Goal: Transaction & Acquisition: Register for event/course

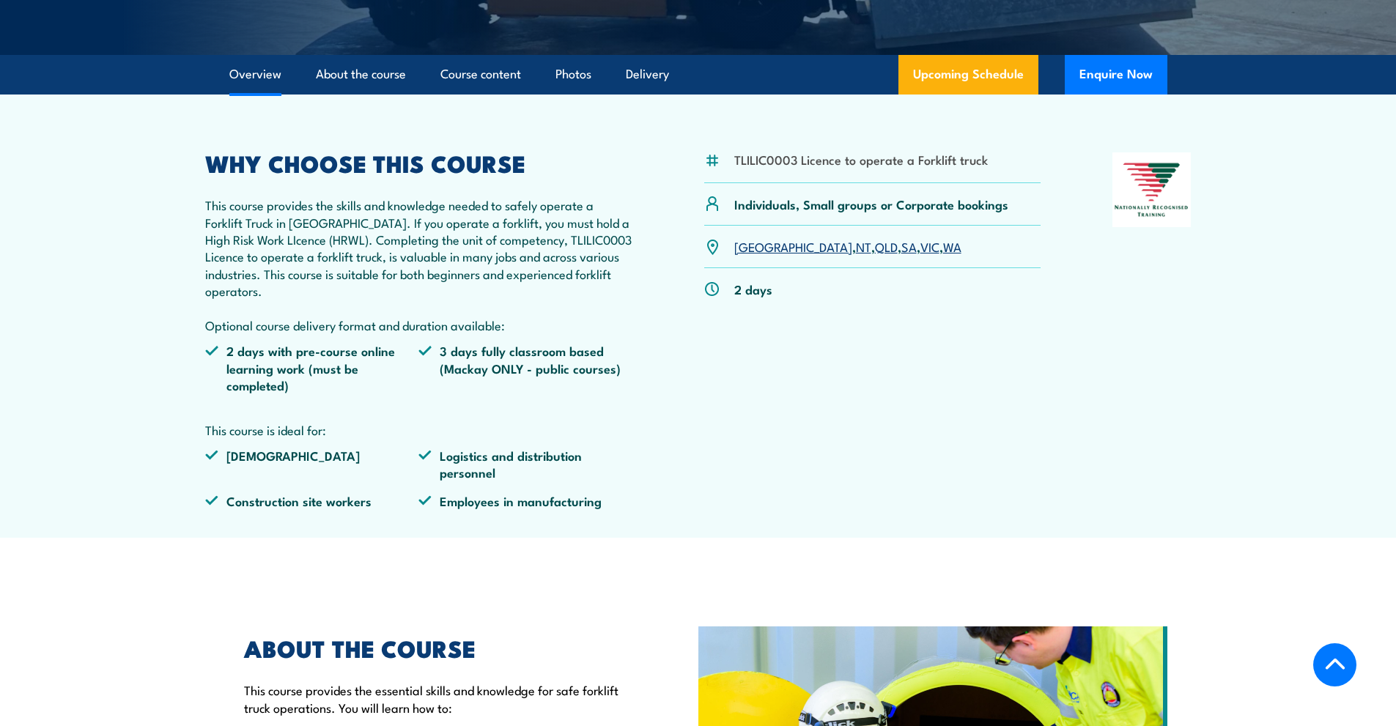
scroll to position [440, 0]
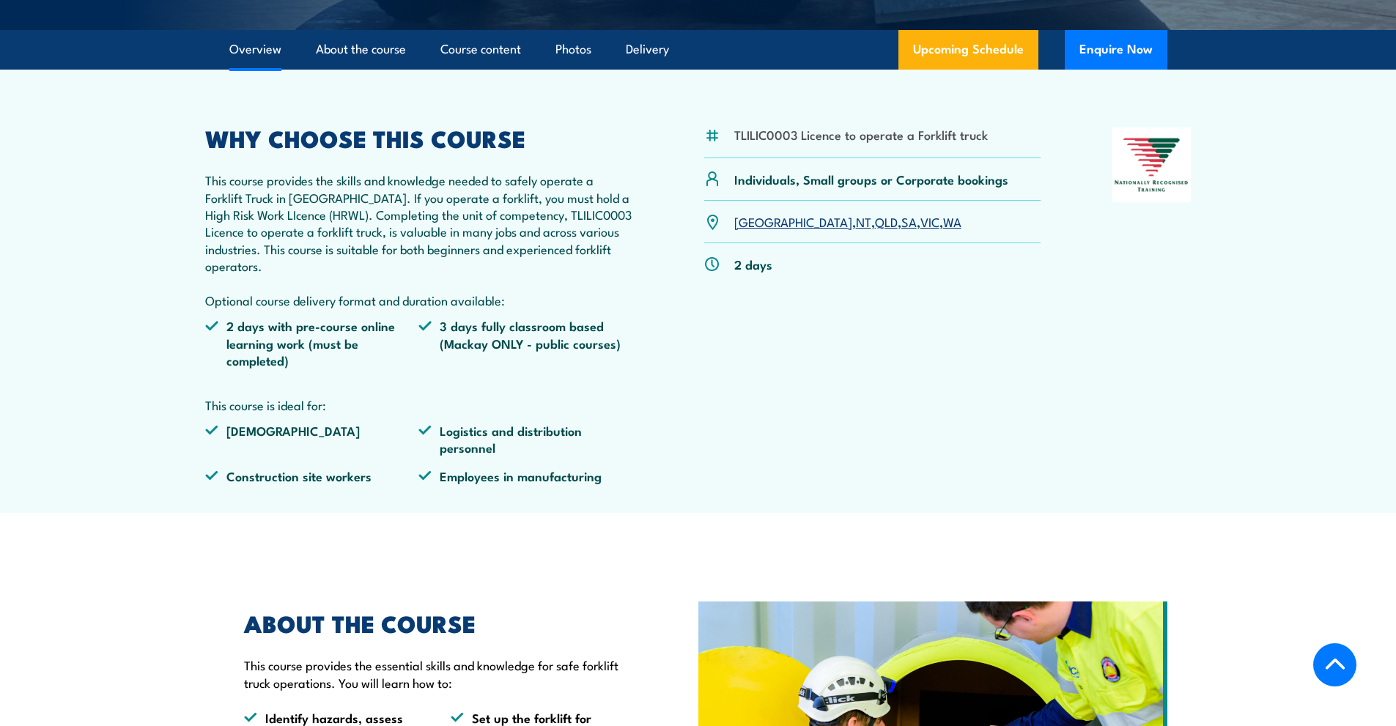
click at [875, 223] on link "QLD" at bounding box center [886, 221] width 23 height 18
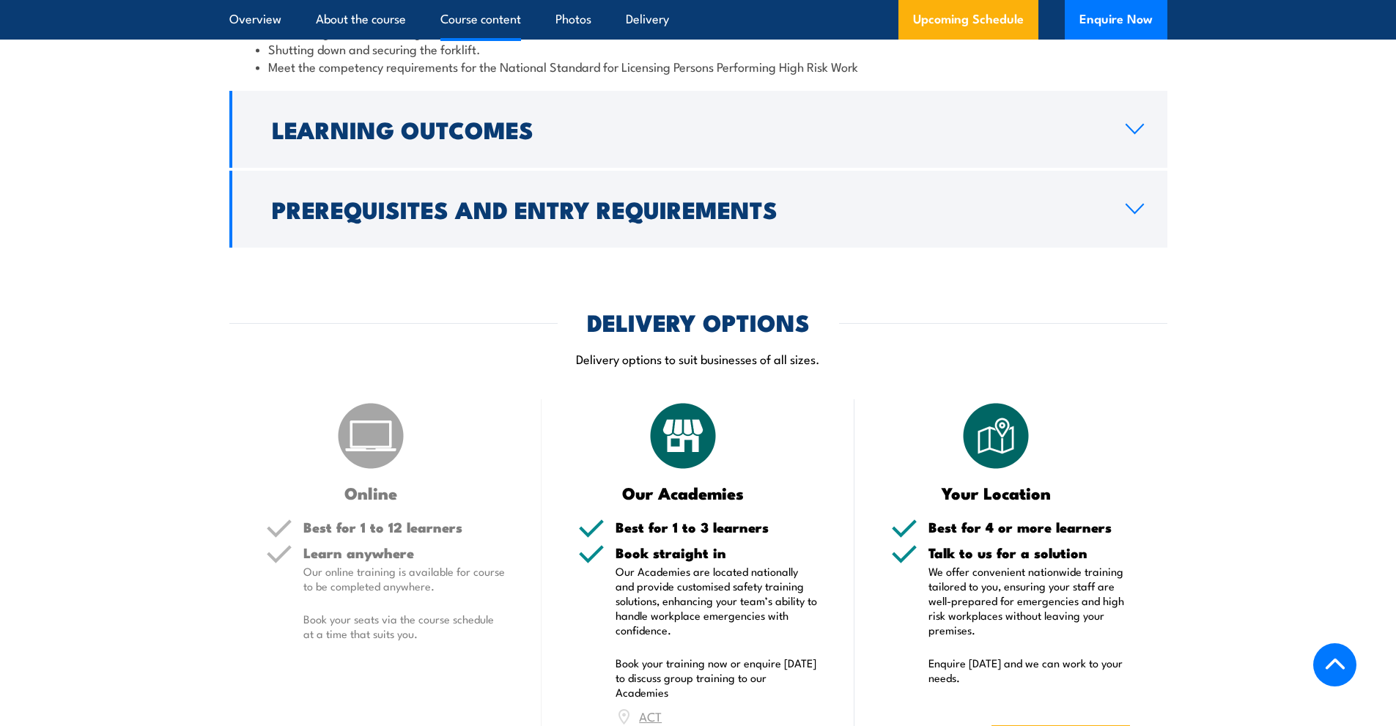
scroll to position [1573, 0]
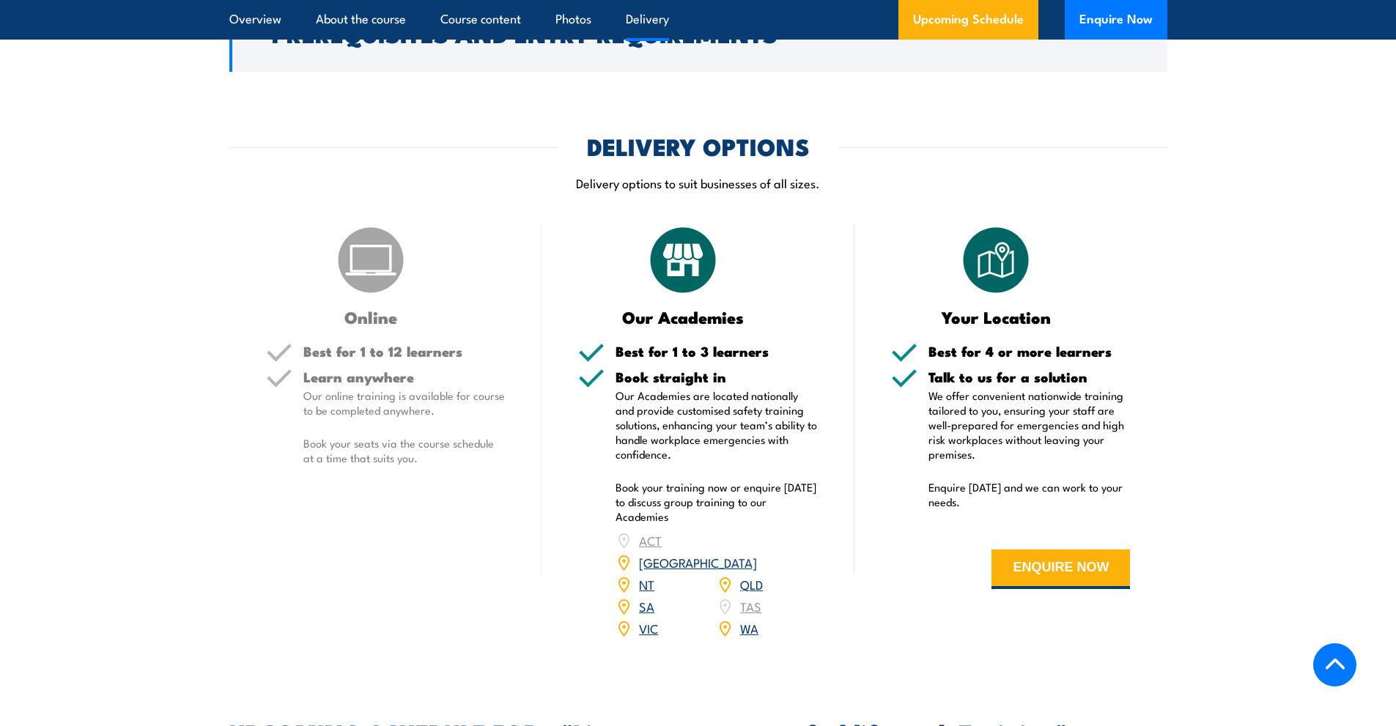
scroll to position [1758, 0]
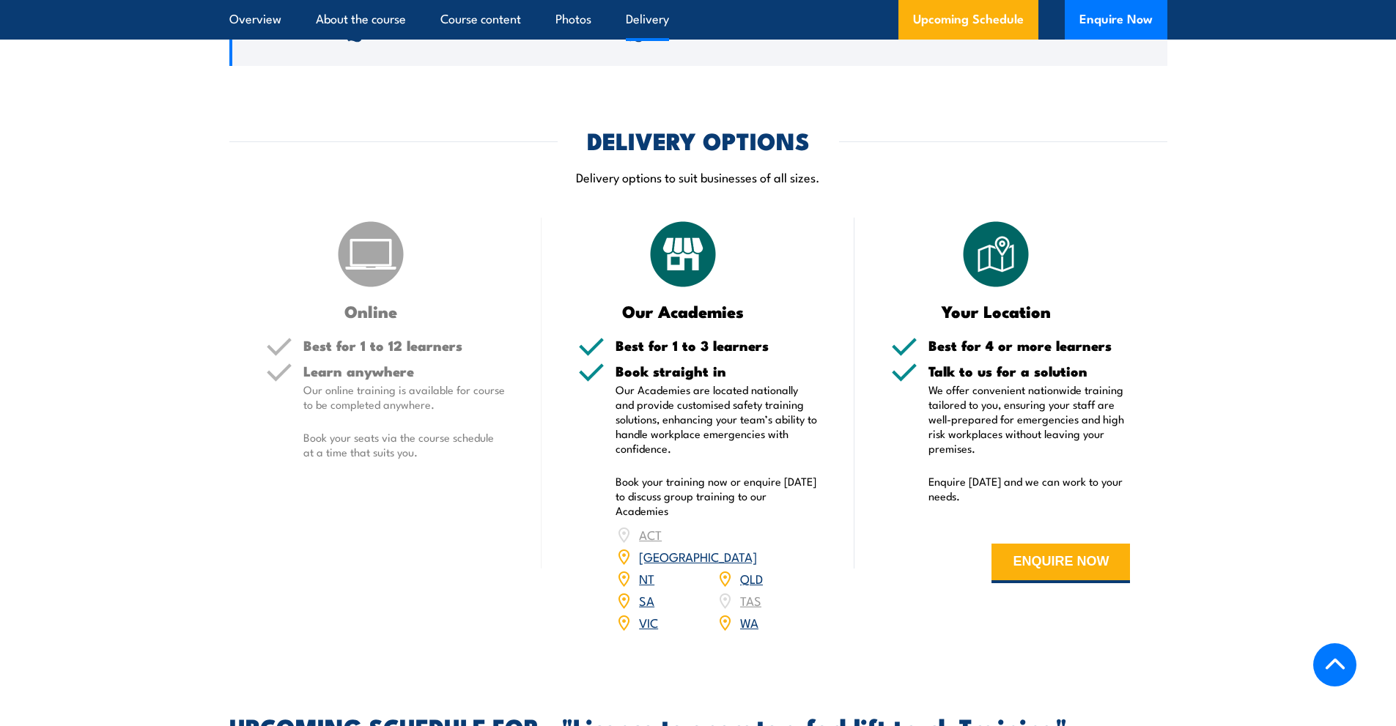
click at [746, 569] on link "QLD" at bounding box center [751, 578] width 23 height 18
click at [762, 569] on link "QLD" at bounding box center [751, 578] width 23 height 18
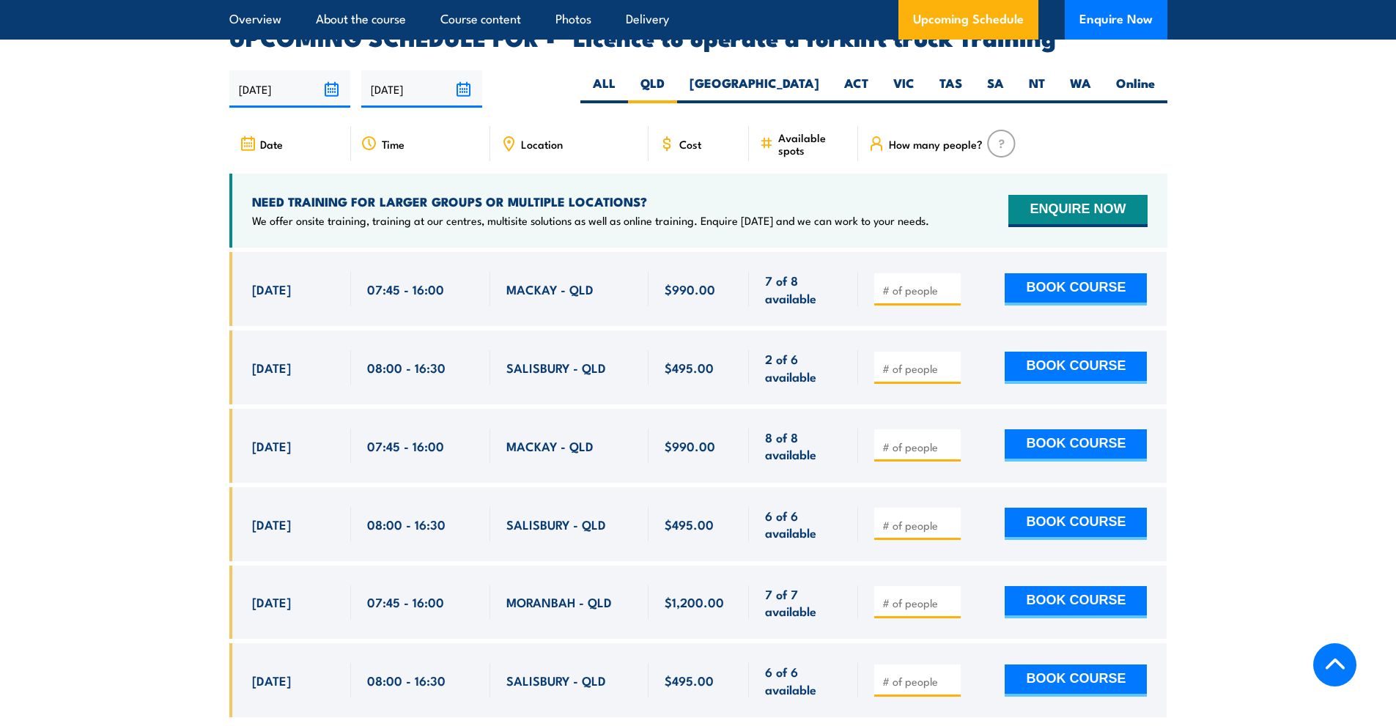
scroll to position [2452, 0]
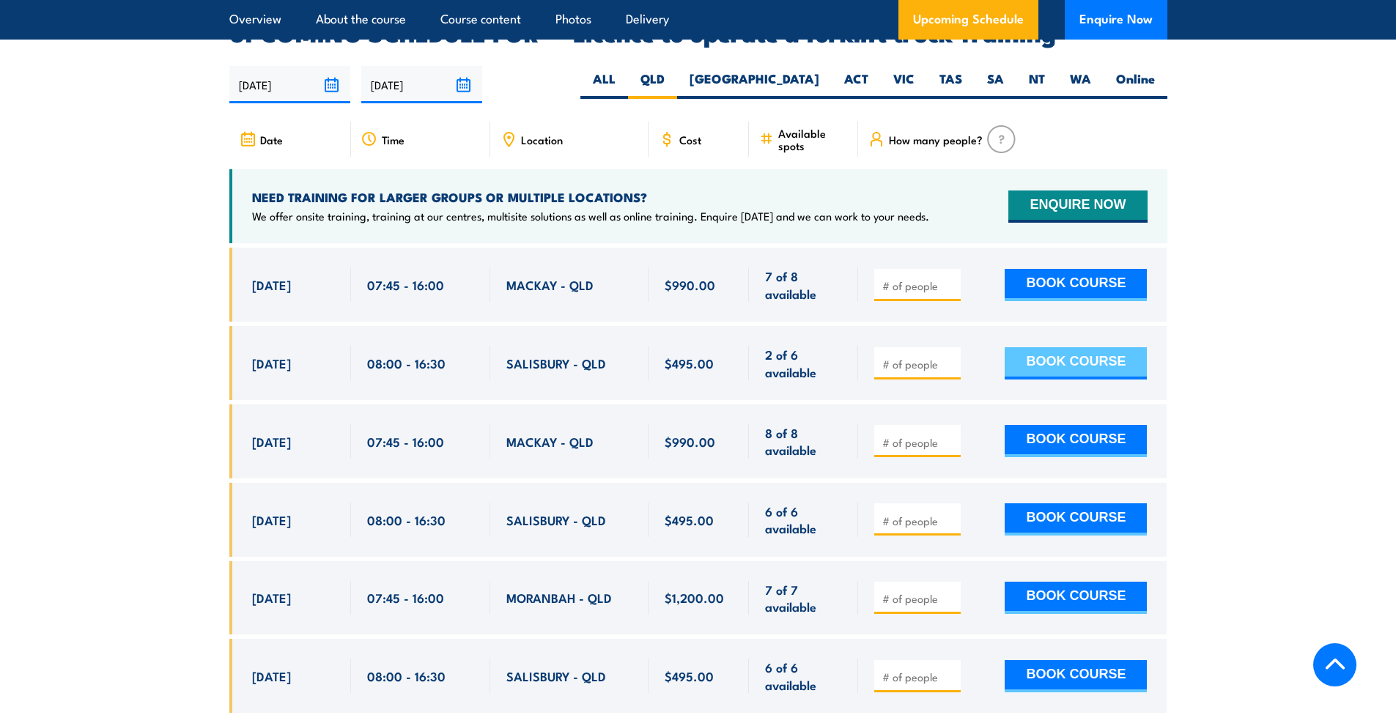
click at [1029, 347] on button "BOOK COURSE" at bounding box center [1075, 363] width 142 height 32
type input "1"
drag, startPoint x: 1245, startPoint y: 337, endPoint x: 1229, endPoint y: 337, distance: 16.1
click at [1245, 336] on section "UPCOMING SCHEDULE FOR - "Licence to operate a forklift truck Training" 27/09/20…" at bounding box center [698, 378] width 1396 height 713
click at [1108, 347] on button "BOOK COURSE" at bounding box center [1075, 363] width 142 height 32
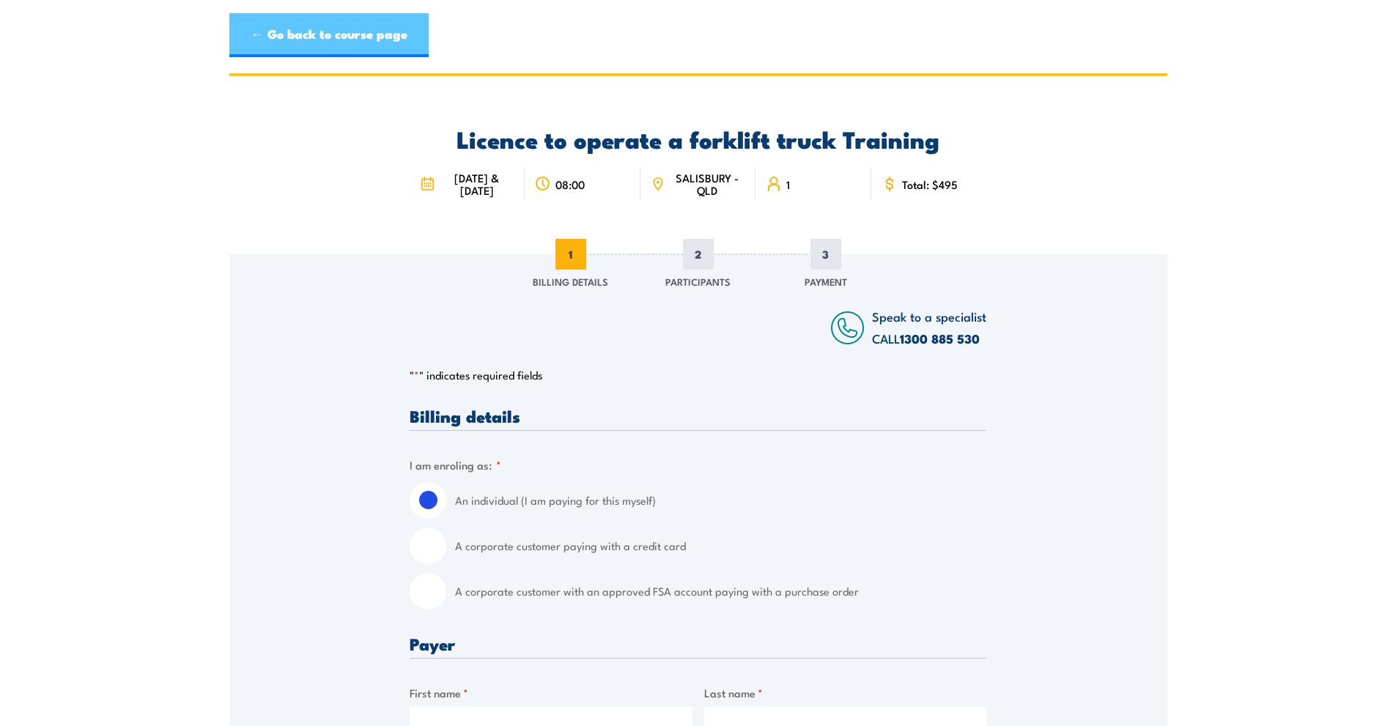
click at [316, 37] on link "← Go back to course page" at bounding box center [328, 35] width 199 height 44
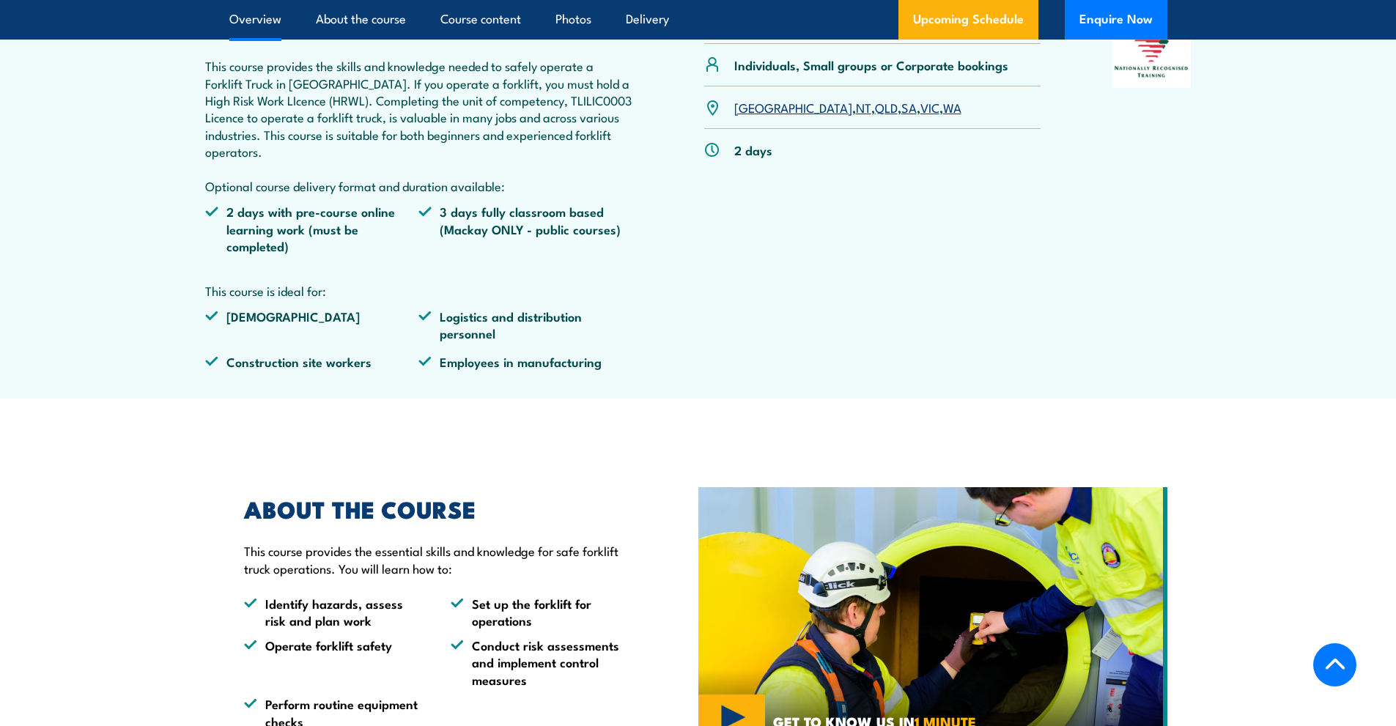
scroll to position [547, 0]
